Goal: Task Accomplishment & Management: Use online tool/utility

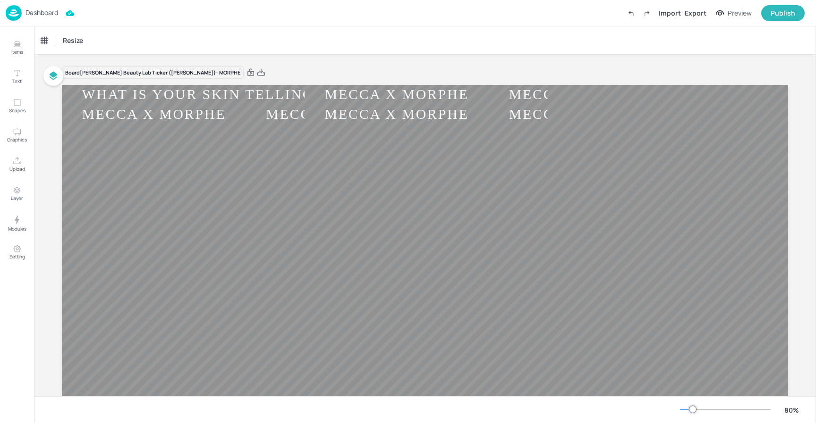
click at [33, 10] on p "Dashboard" at bounding box center [41, 12] width 33 height 7
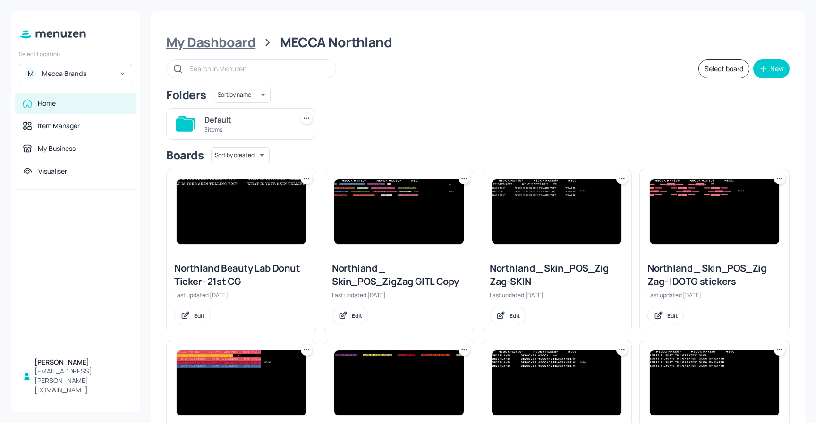
click at [211, 40] on div "My Dashboard" at bounding box center [210, 42] width 89 height 17
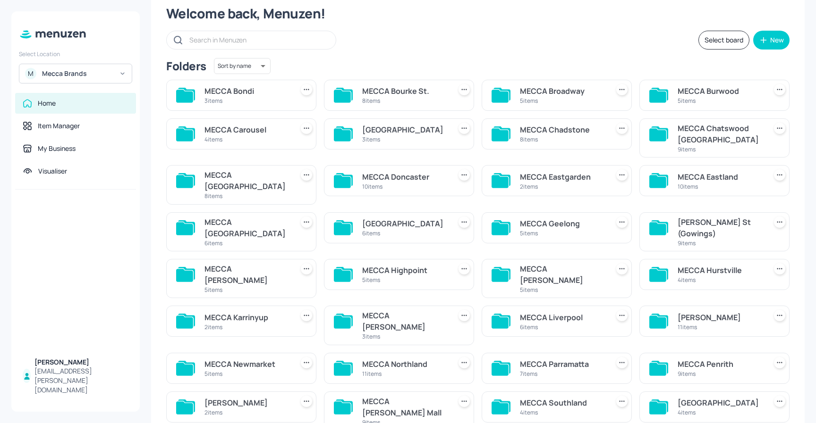
scroll to position [66, 0]
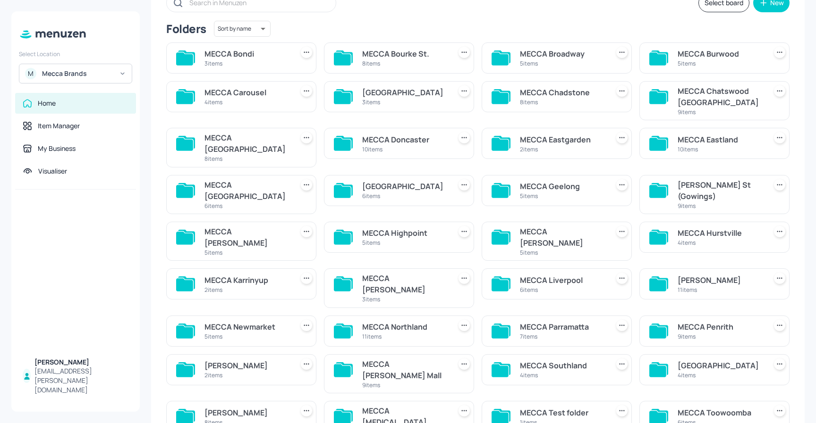
click at [701, 275] on div "[PERSON_NAME]" at bounding box center [719, 280] width 85 height 11
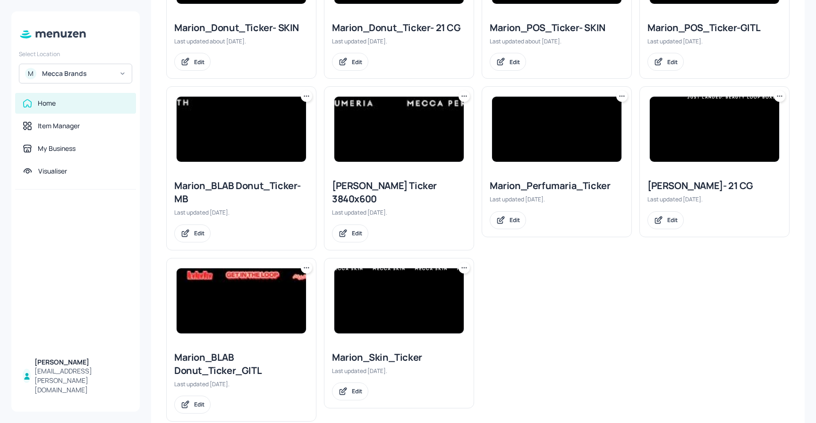
scroll to position [249, 0]
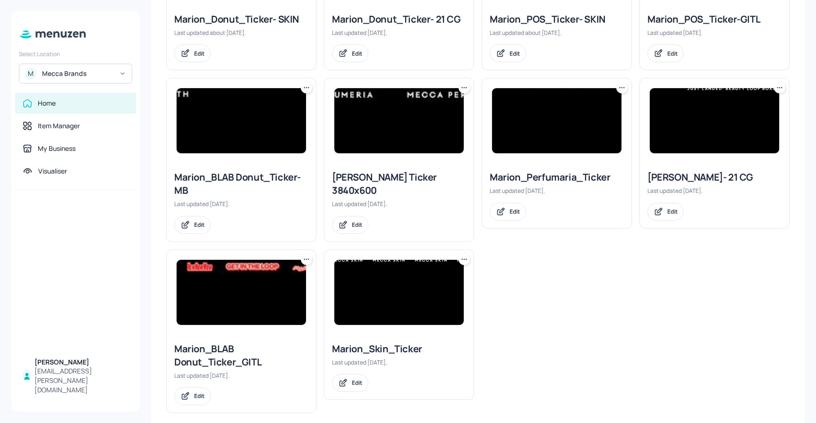
click at [270, 294] on img at bounding box center [241, 292] width 129 height 65
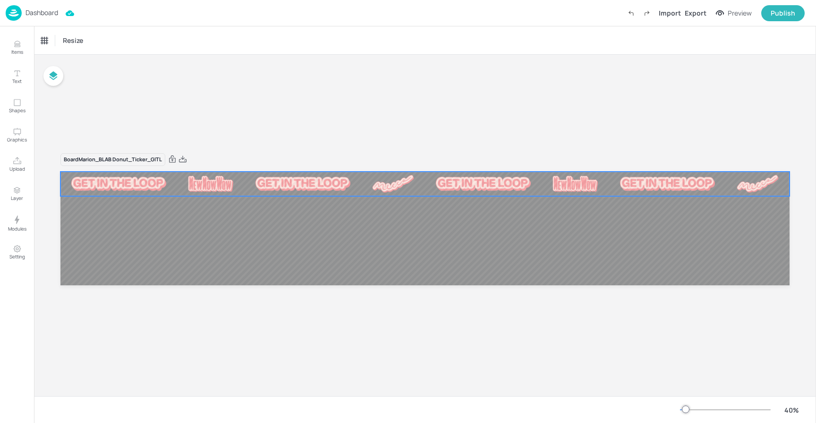
click at [515, 192] on div at bounding box center [424, 184] width 729 height 24
click at [55, 43] on div "Ticker" at bounding box center [49, 40] width 23 height 15
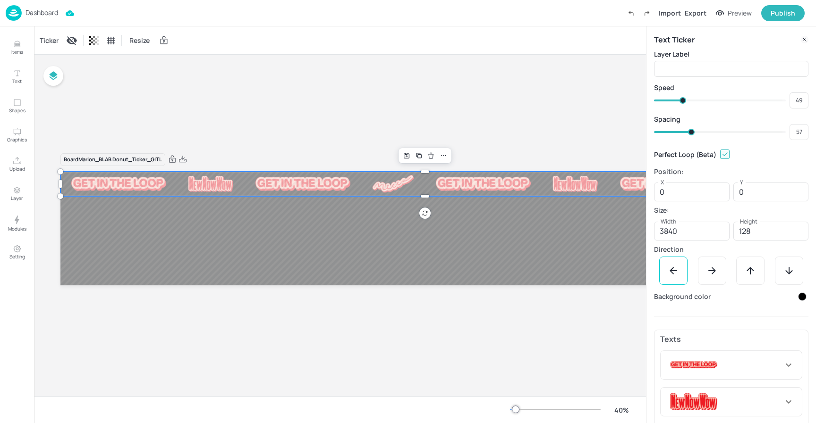
click at [436, 184] on img at bounding box center [483, 184] width 95 height 14
click at [739, 358] on div at bounding box center [725, 365] width 115 height 17
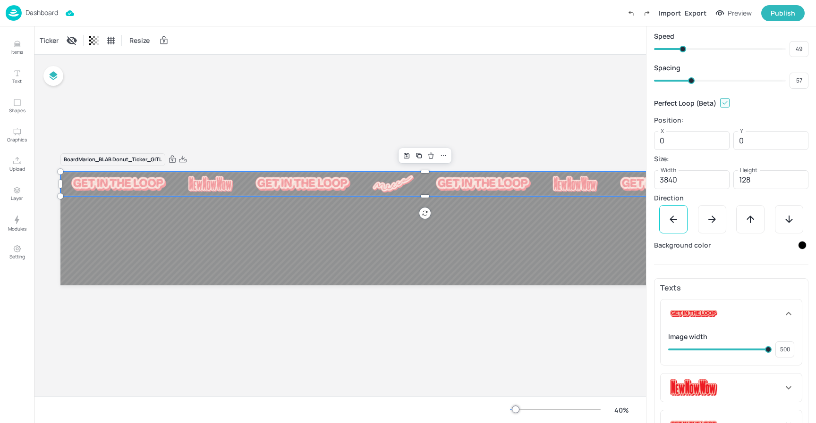
scroll to position [51, 0]
click at [45, 35] on div "Ticker" at bounding box center [49, 40] width 23 height 15
click at [50, 11] on p "Dashboard" at bounding box center [41, 12] width 33 height 7
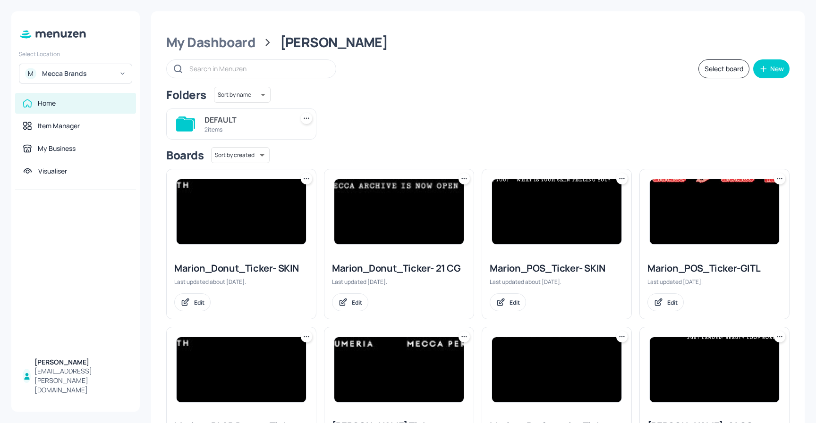
drag, startPoint x: 242, startPoint y: 41, endPoint x: 305, endPoint y: 74, distance: 71.4
click at [242, 41] on div "My Dashboard" at bounding box center [210, 42] width 89 height 17
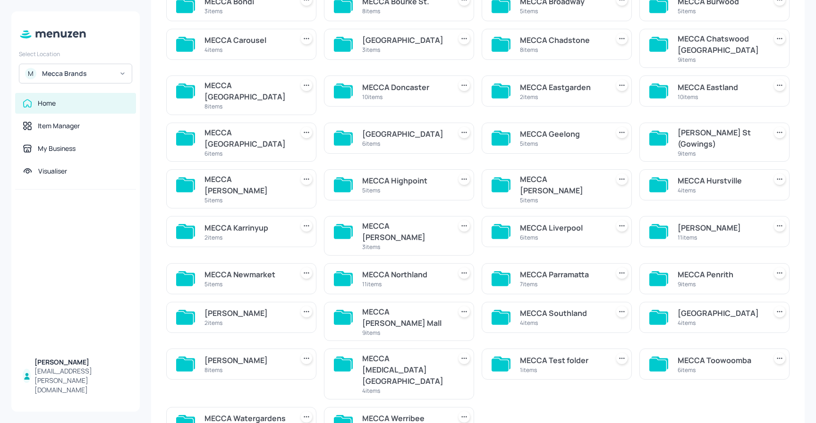
scroll to position [118, 0]
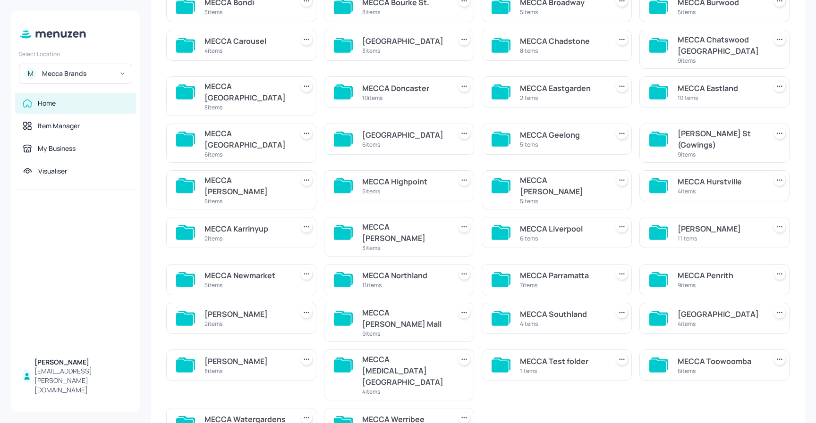
click at [421, 281] on div "11 items" at bounding box center [404, 285] width 85 height 8
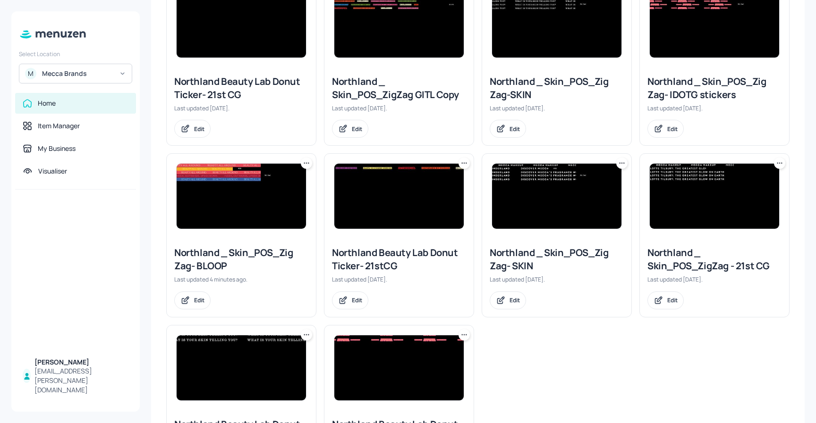
scroll to position [211, 0]
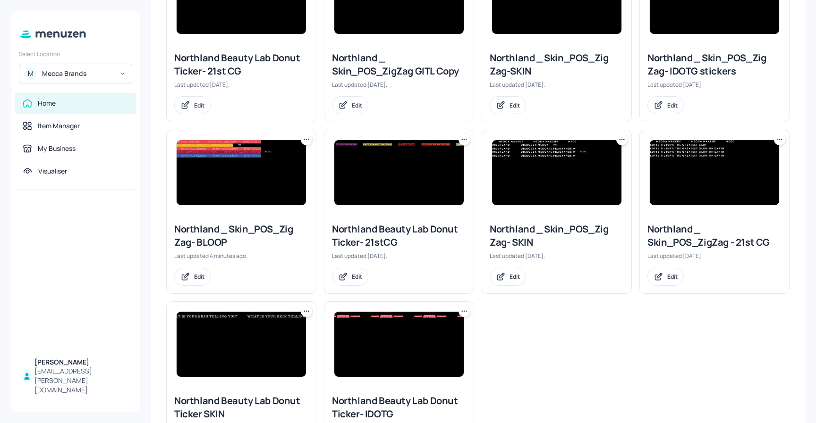
click at [412, 346] on img at bounding box center [398, 344] width 129 height 65
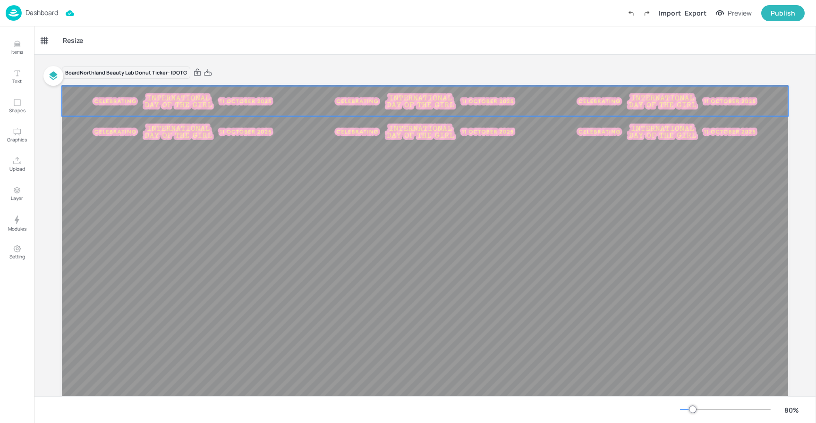
click at [239, 109] on img at bounding box center [182, 101] width 189 height 19
click at [44, 36] on div "Ticker" at bounding box center [49, 40] width 23 height 15
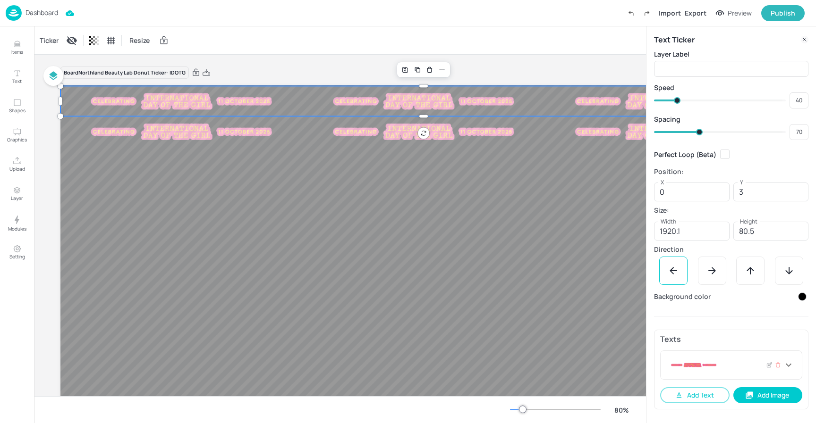
click at [734, 367] on div at bounding box center [725, 365] width 115 height 17
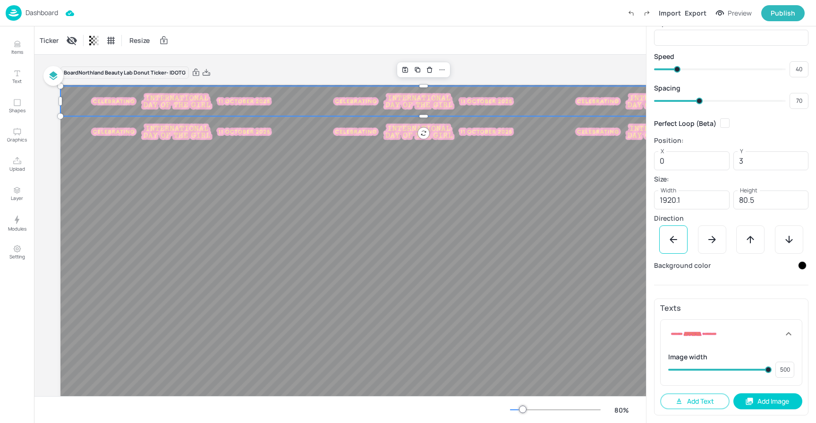
click at [312, 90] on div at bounding box center [423, 101] width 726 height 30
click at [771, 371] on span at bounding box center [768, 370] width 7 height 7
